Goal: Information Seeking & Learning: Learn about a topic

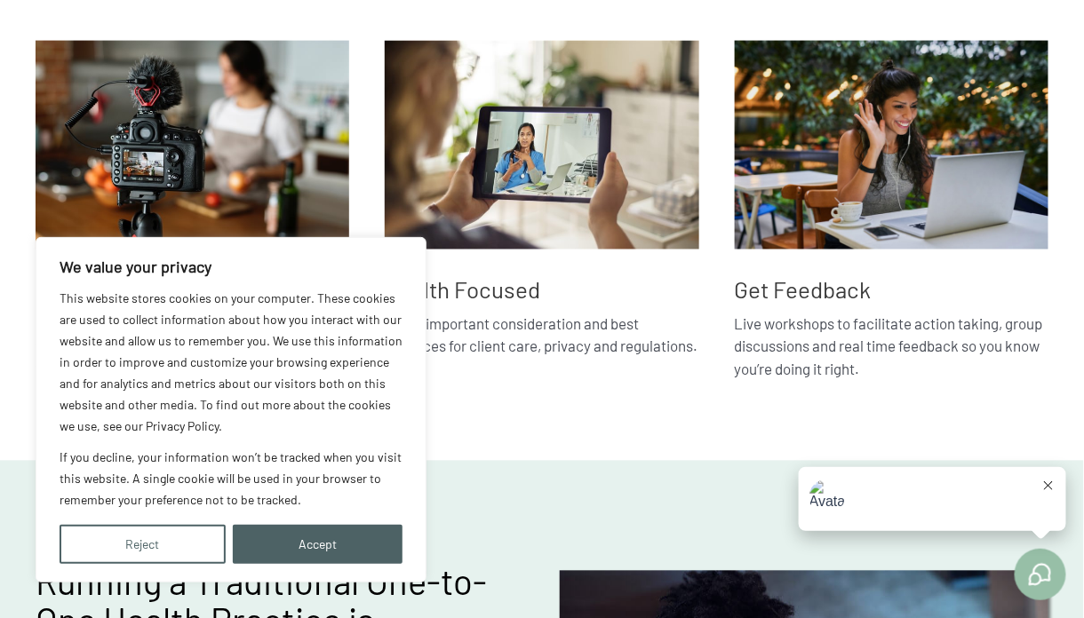
scroll to position [766, 0]
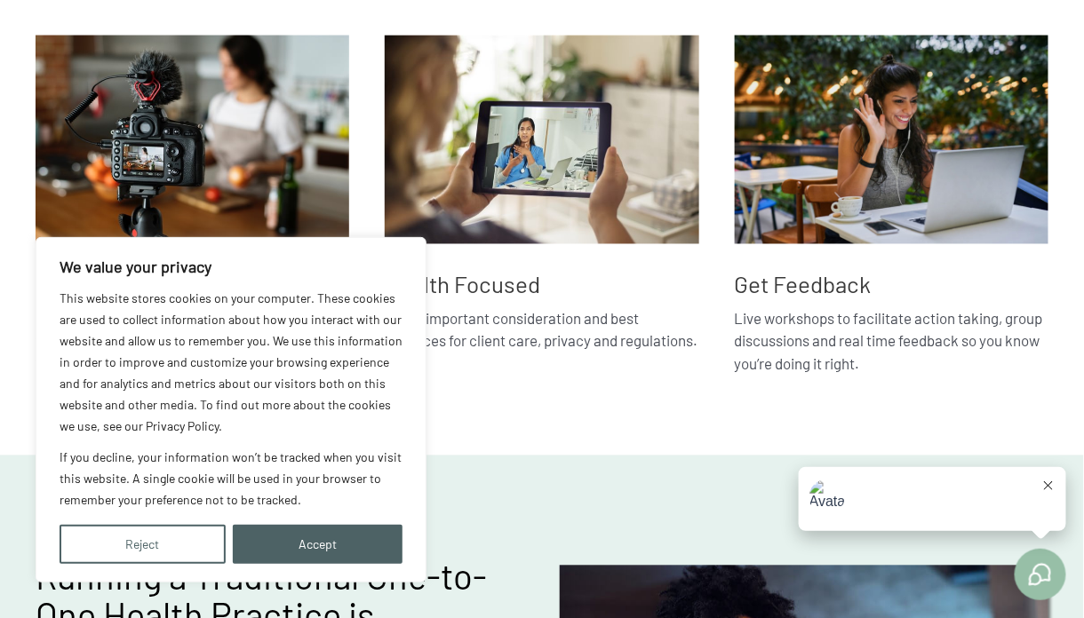
click at [314, 565] on div "We value your privacy This website stores cookies on your computer. These cooki…" at bounding box center [231, 410] width 391 height 346
click at [278, 551] on button "Accept" at bounding box center [318, 544] width 171 height 39
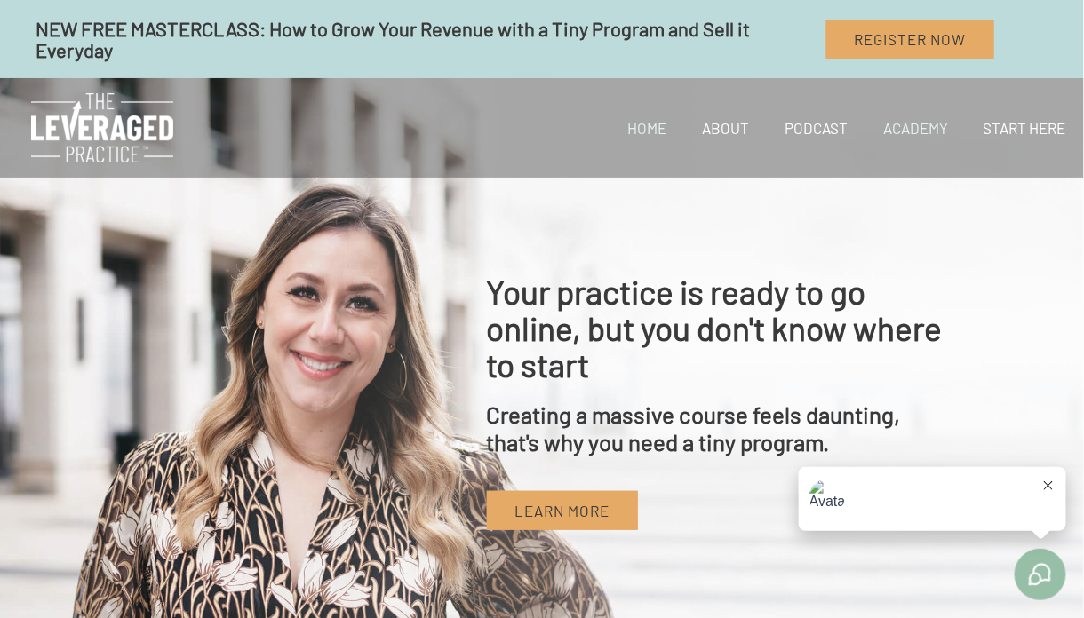
click at [899, 128] on link "Academy" at bounding box center [915, 128] width 100 height 60
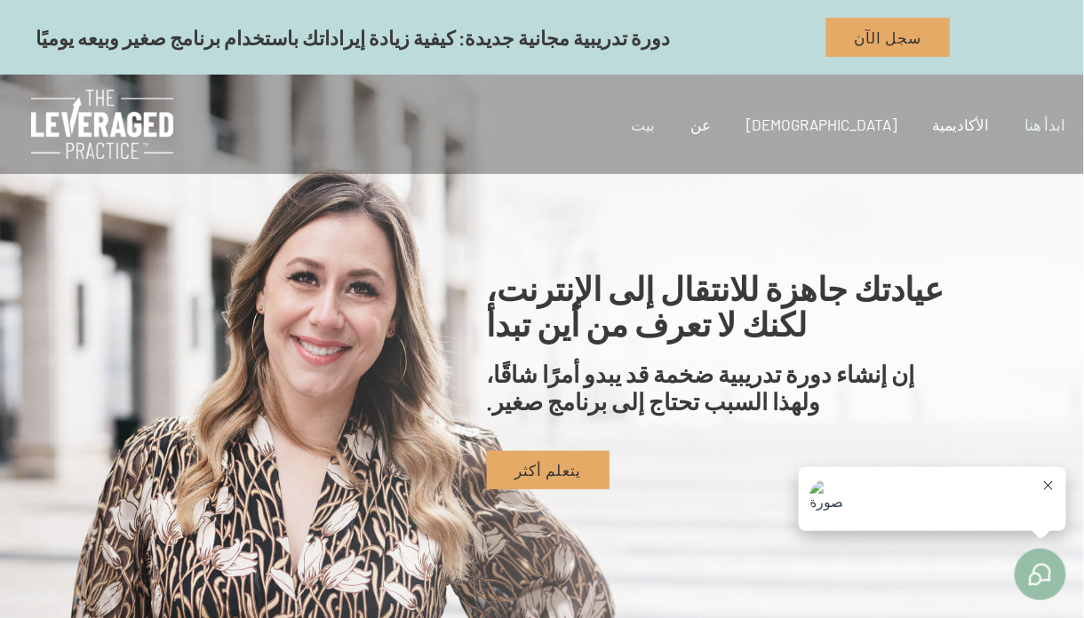
click at [1047, 126] on font "ابدأ هنا" at bounding box center [1045, 124] width 41 height 18
